Goal: Task Accomplishment & Management: Use online tool/utility

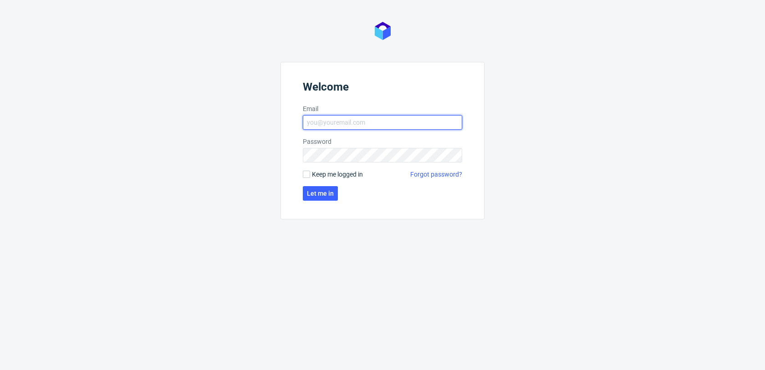
type input "[EMAIL_ADDRESS][DOMAIN_NAME]"
click at [317, 175] on span "Keep me logged in" at bounding box center [337, 174] width 51 height 9
click at [310, 175] on input "Keep me logged in" at bounding box center [306, 174] width 7 height 7
checkbox input "true"
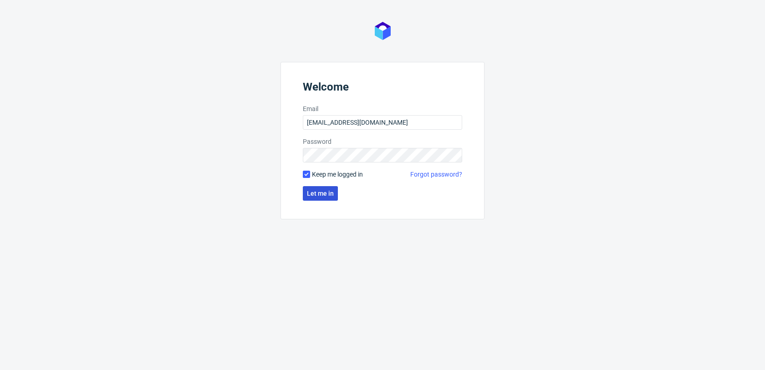
click at [318, 192] on span "Let me in" at bounding box center [320, 193] width 27 height 6
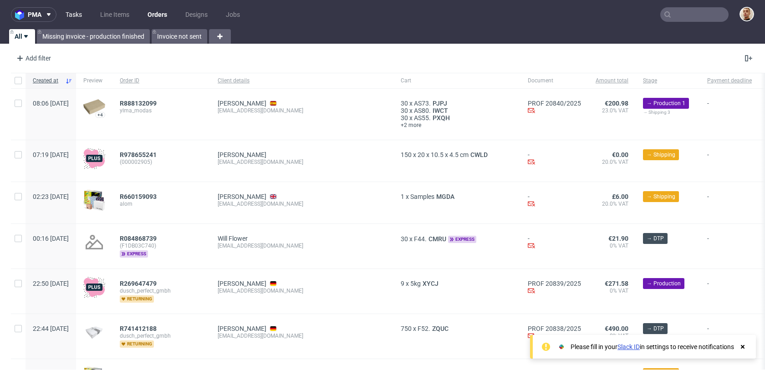
click at [76, 13] on link "Tasks" at bounding box center [73, 14] width 27 height 15
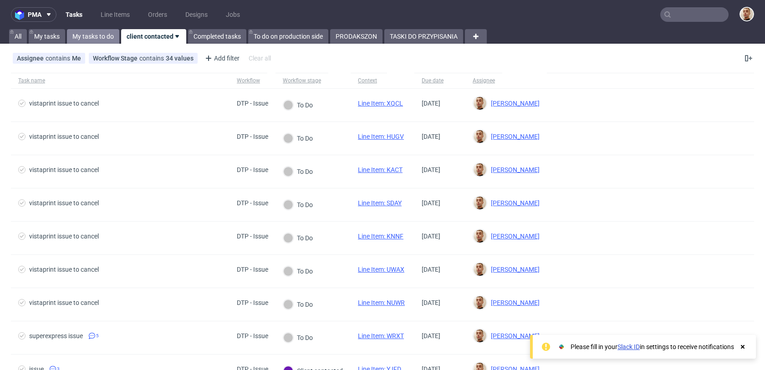
click at [108, 37] on link "My tasks to do" at bounding box center [93, 36] width 52 height 15
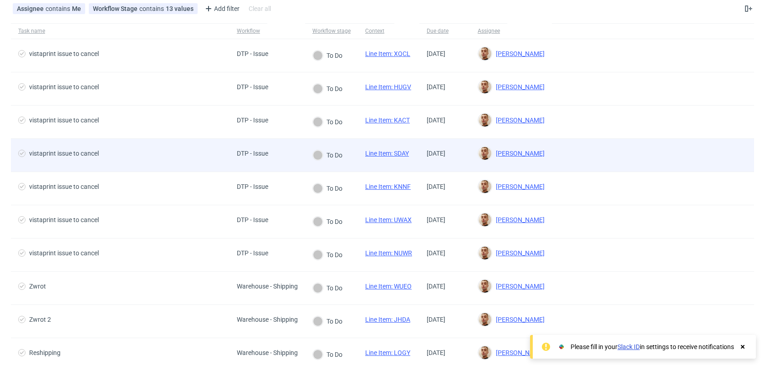
scroll to position [147, 0]
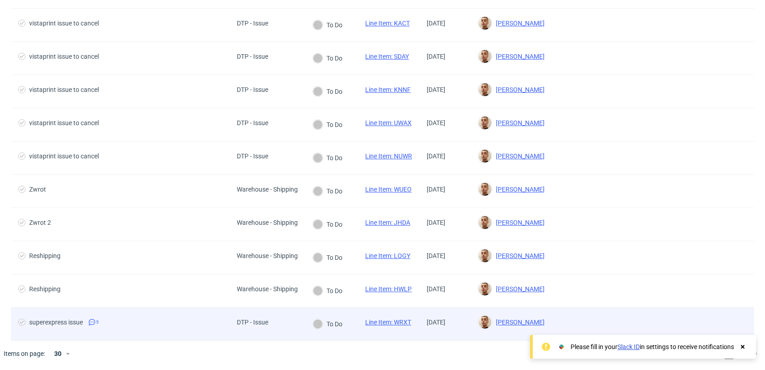
click at [234, 309] on div "DTP - Issue" at bounding box center [252, 324] width 46 height 33
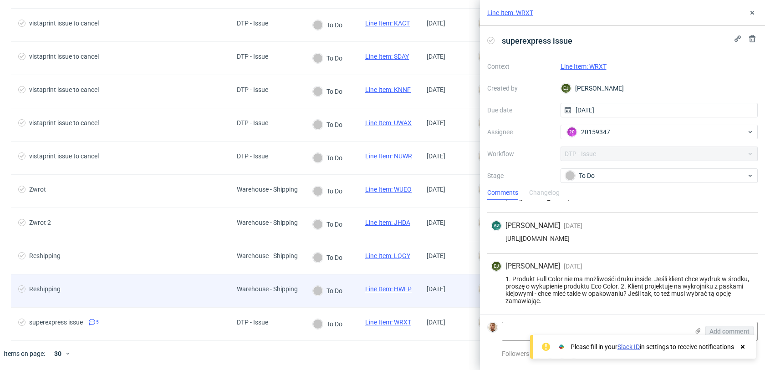
scroll to position [110, 0]
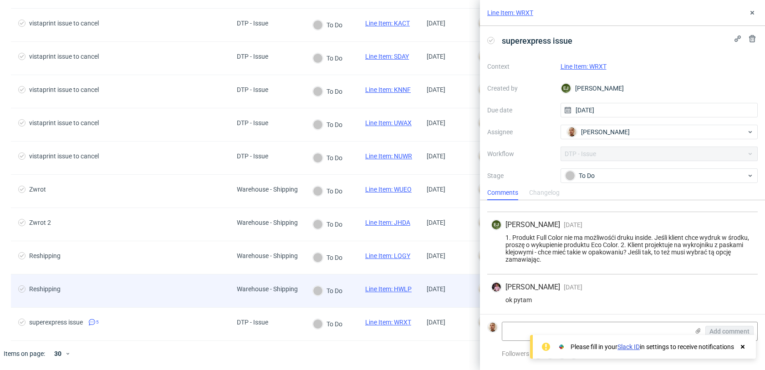
click at [224, 288] on div "Reshipping" at bounding box center [120, 290] width 218 height 33
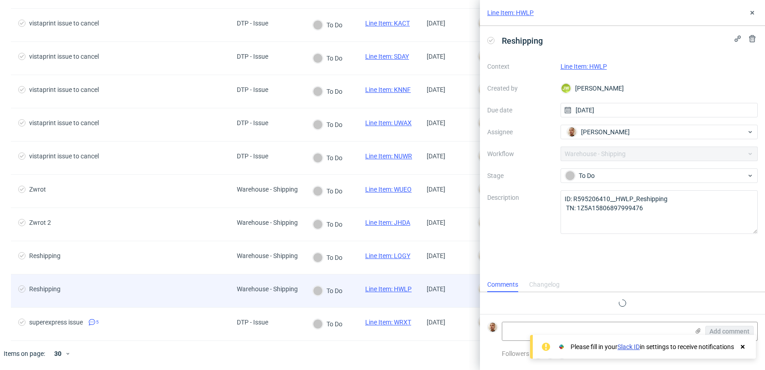
scroll to position [7, 0]
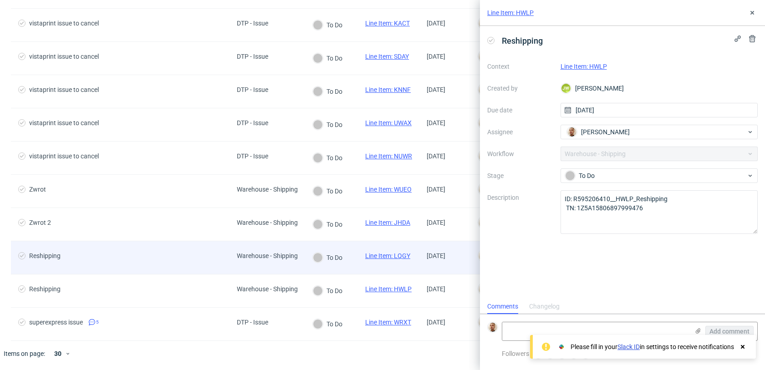
click at [222, 263] on div "Reshipping" at bounding box center [120, 257] width 218 height 33
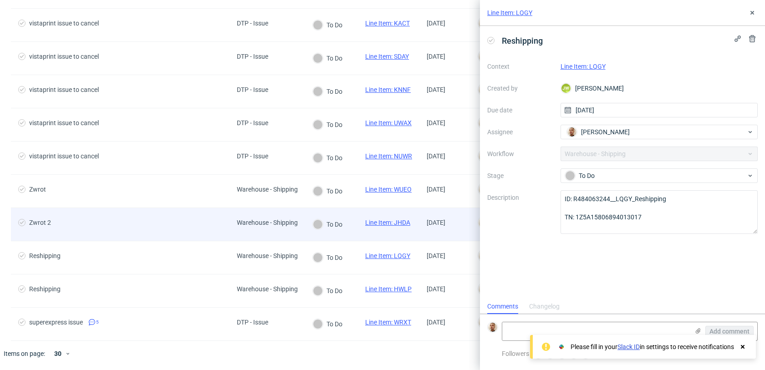
click at [222, 238] on div "Zwrot 2" at bounding box center [120, 224] width 218 height 33
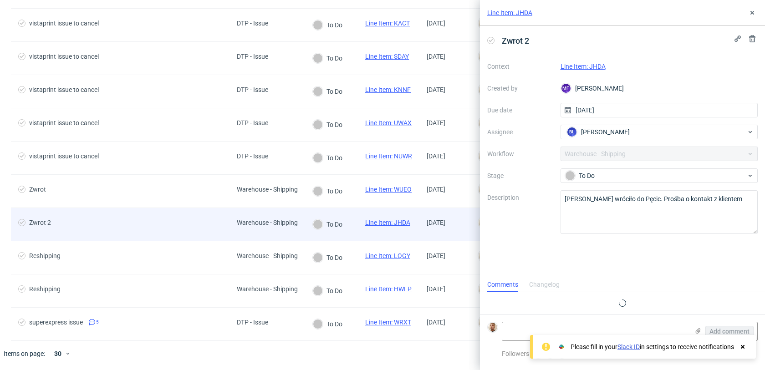
scroll to position [7, 0]
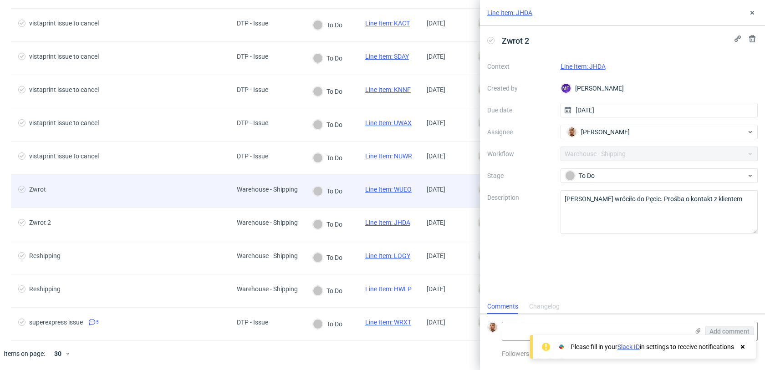
click at [214, 200] on div "Zwrot" at bounding box center [120, 191] width 218 height 33
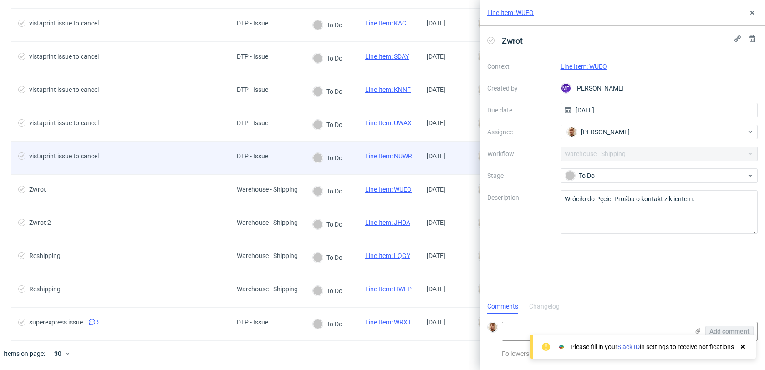
click at [207, 166] on div "vistaprint issue to cancel" at bounding box center [120, 158] width 218 height 33
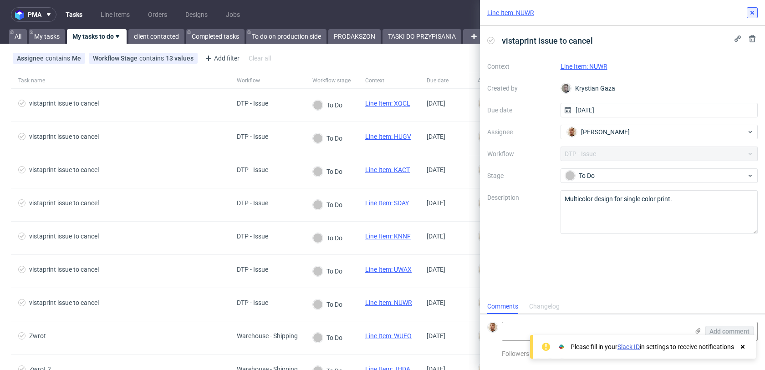
click at [754, 14] on icon at bounding box center [751, 12] width 7 height 7
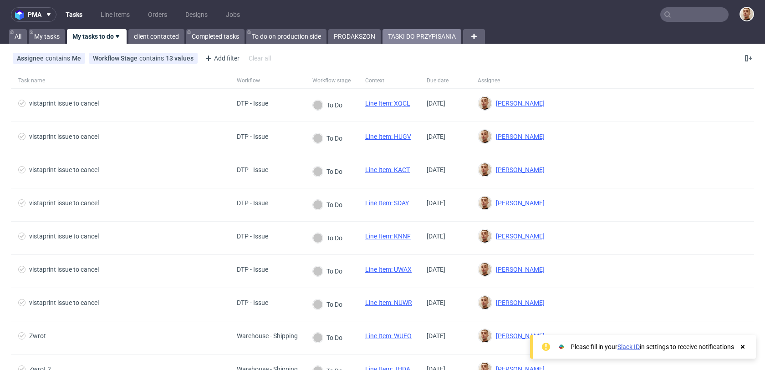
click at [434, 41] on link "TASKI DO PRZYPISANIA" at bounding box center [421, 36] width 79 height 15
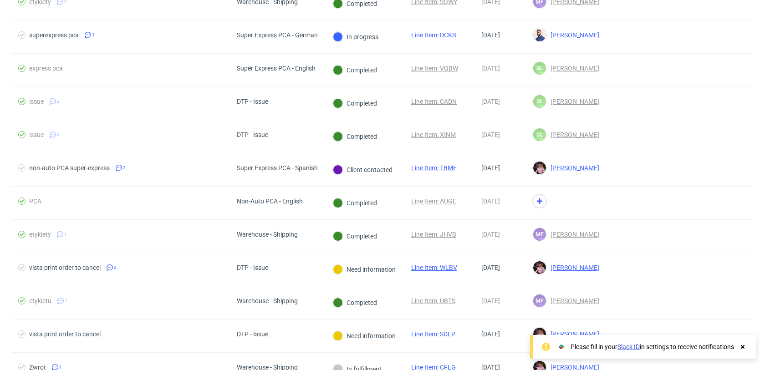
scroll to position [2411, 0]
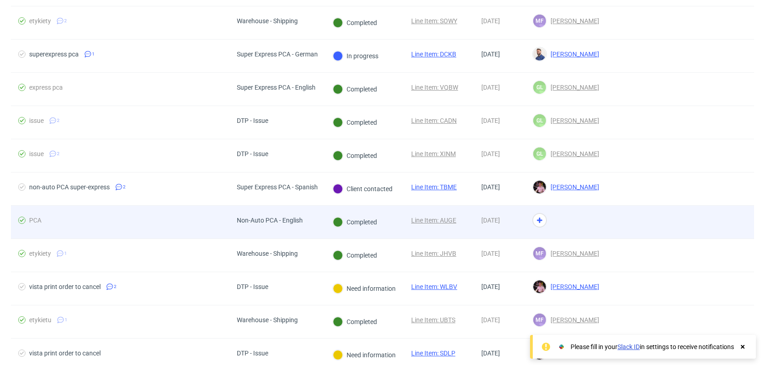
click at [322, 211] on div "Non-Auto PCA - English" at bounding box center [277, 222] width 96 height 33
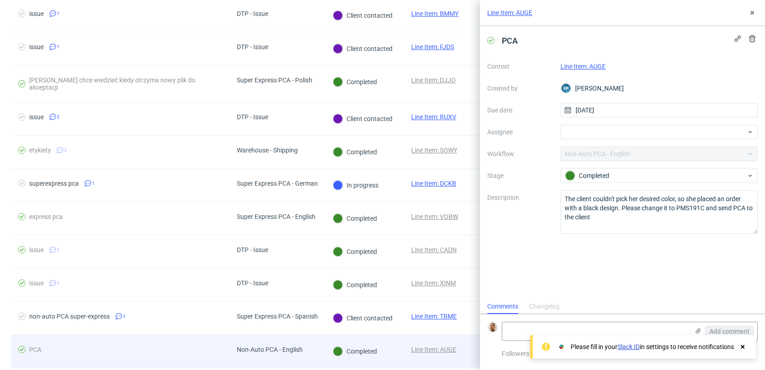
scroll to position [2240, 0]
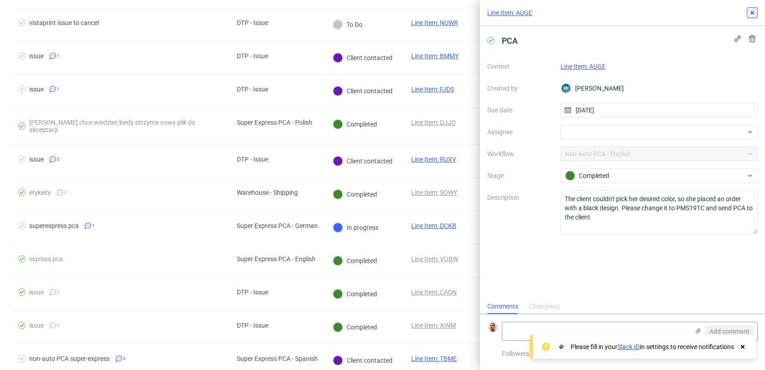
click at [752, 11] on icon at bounding box center [751, 12] width 7 height 7
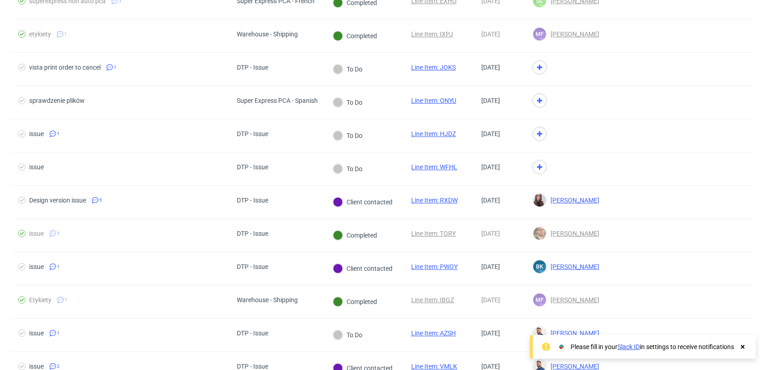
scroll to position [1168, 0]
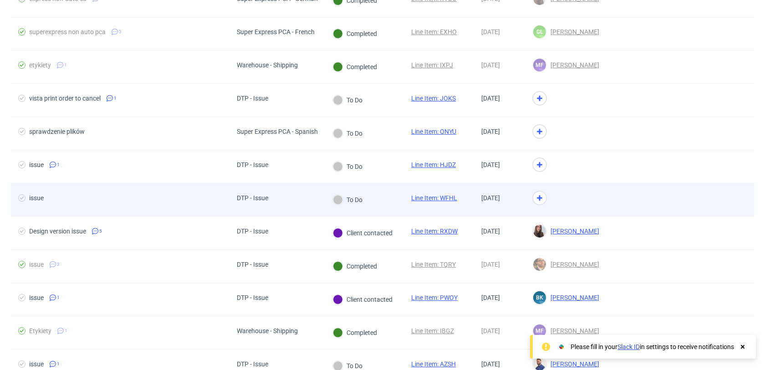
click at [390, 188] on div "To Do" at bounding box center [364, 199] width 79 height 33
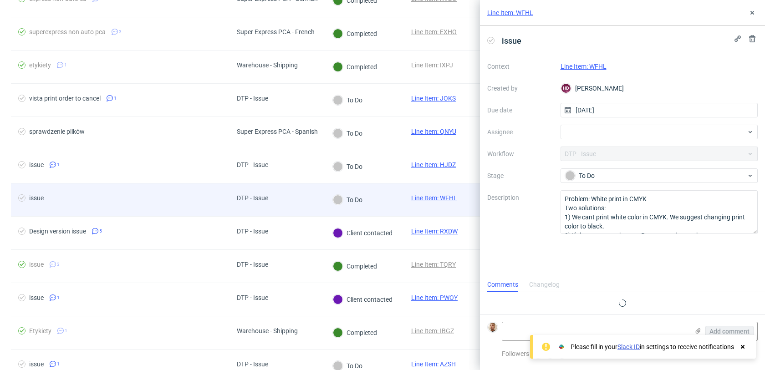
scroll to position [7, 0]
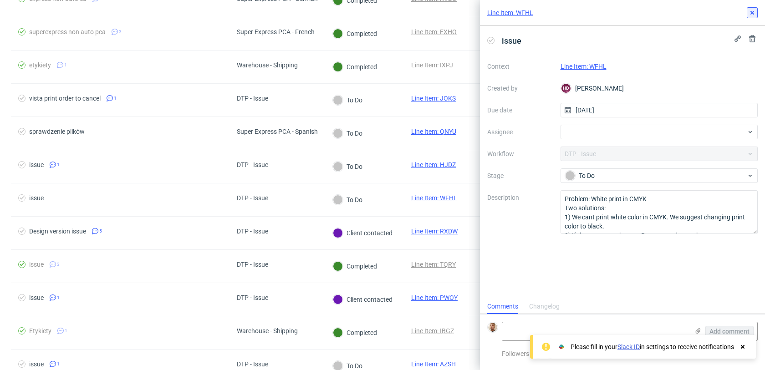
click at [749, 15] on icon at bounding box center [751, 12] width 7 height 7
